Goal: Information Seeking & Learning: Understand process/instructions

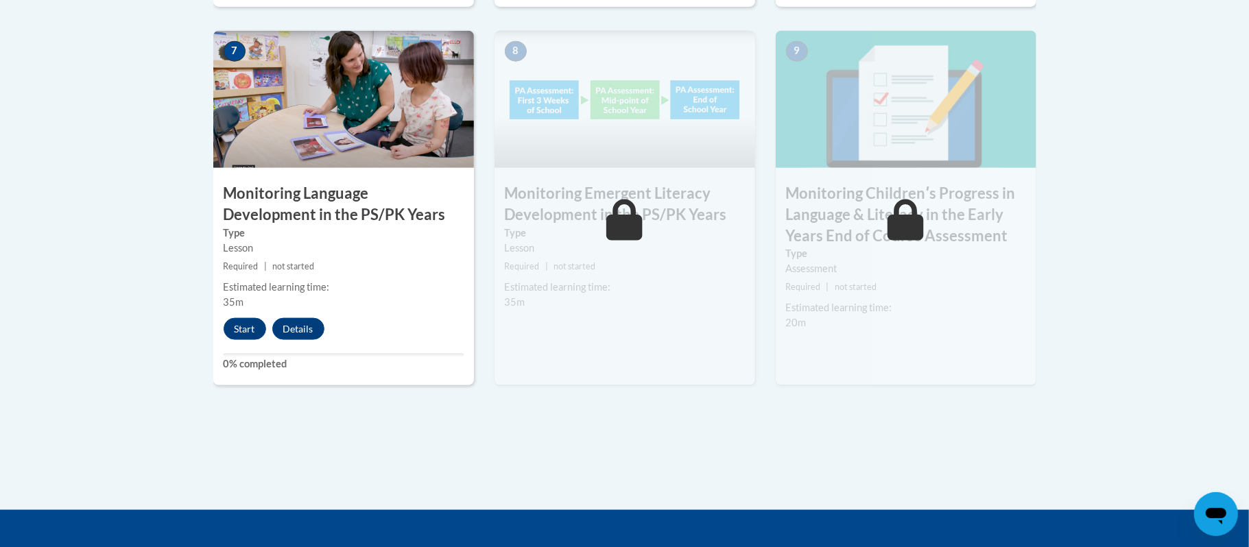
scroll to position [1243, 0]
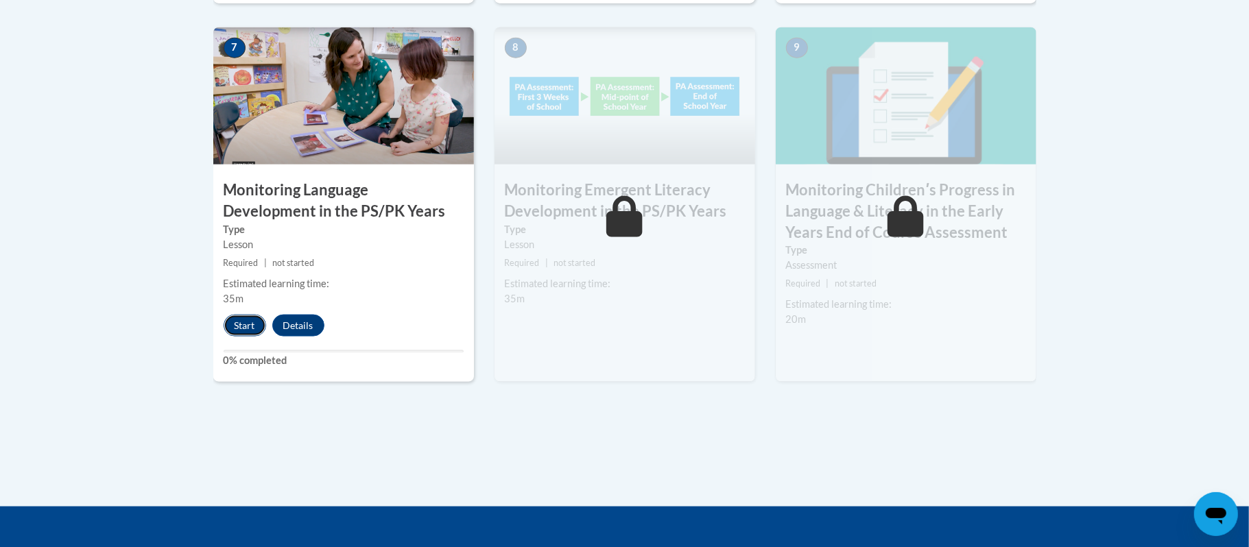
click at [237, 331] on button "Start" at bounding box center [245, 326] width 43 height 22
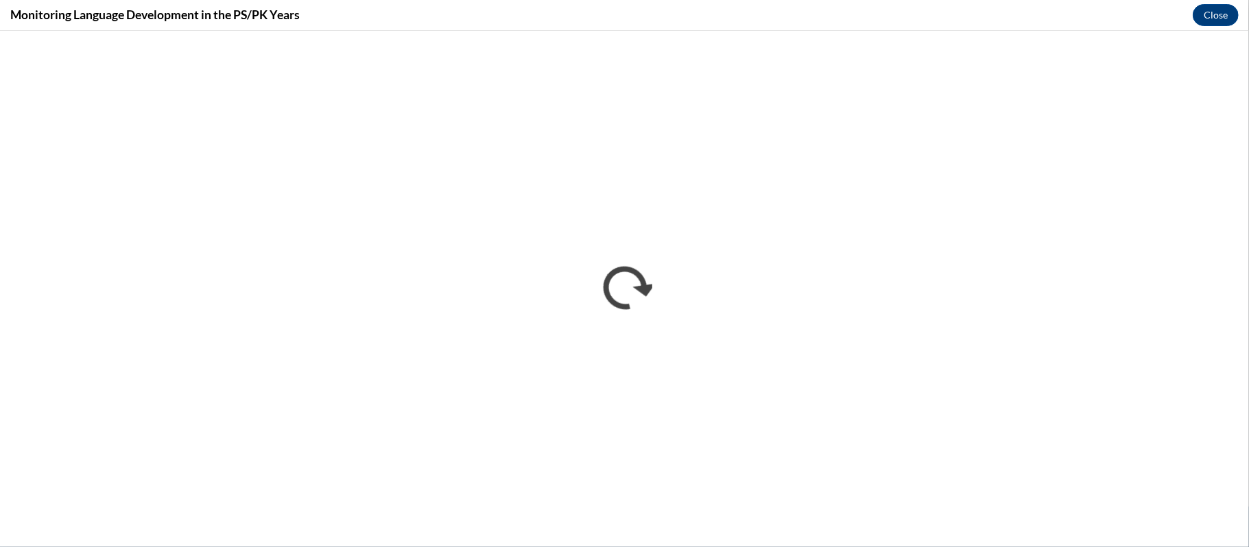
scroll to position [0, 0]
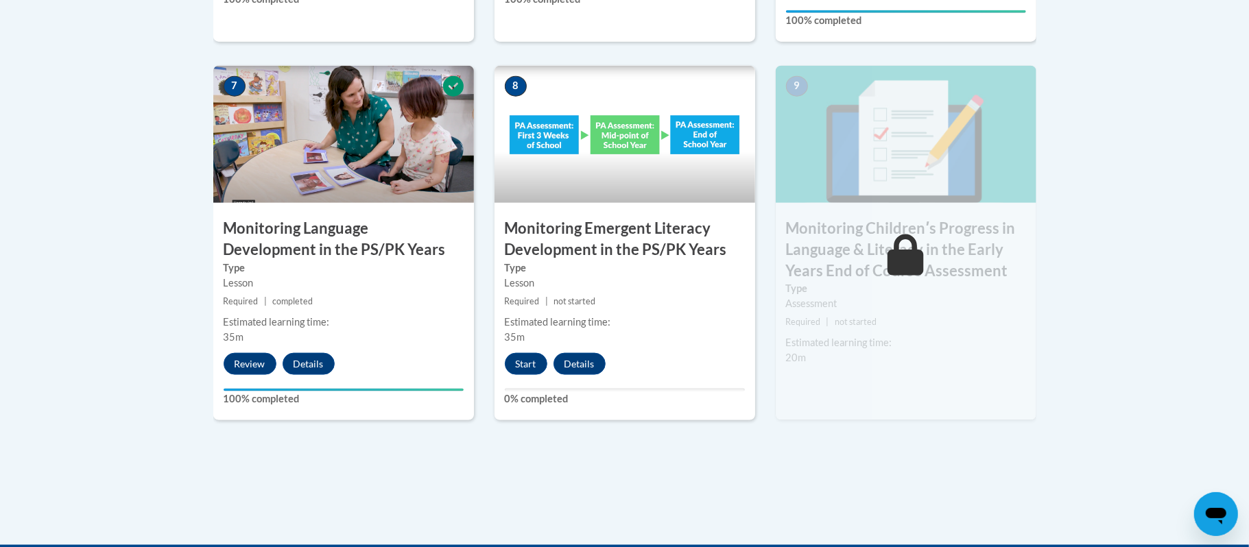
scroll to position [1207, 0]
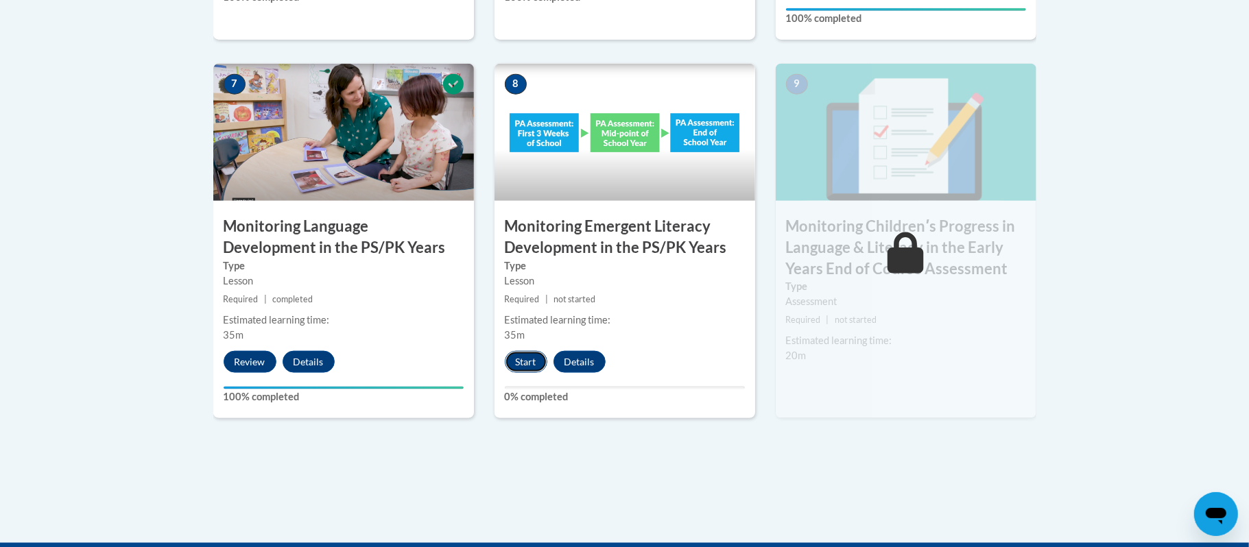
click at [517, 363] on button "Start" at bounding box center [526, 362] width 43 height 22
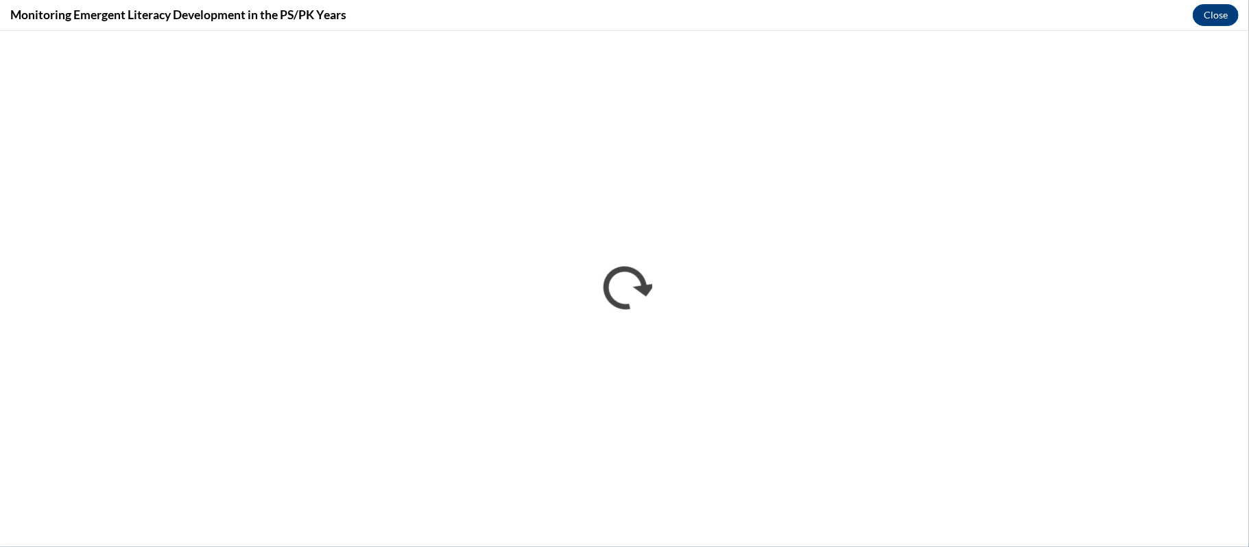
scroll to position [0, 0]
